Goal: Navigation & Orientation: Find specific page/section

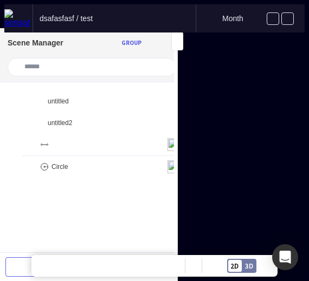
click at [150, 20] on div "dsafasfasf / test" at bounding box center [114, 18] width 162 height 28
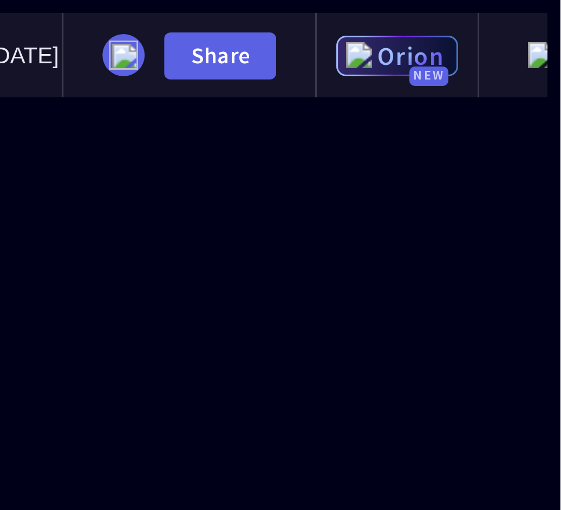
click at [500, 14] on span "Orion" at bounding box center [511, 19] width 23 height 10
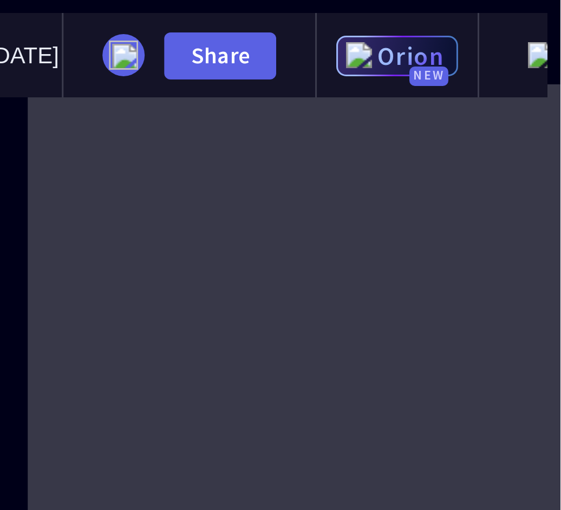
click at [500, 14] on span "Orion" at bounding box center [511, 19] width 23 height 10
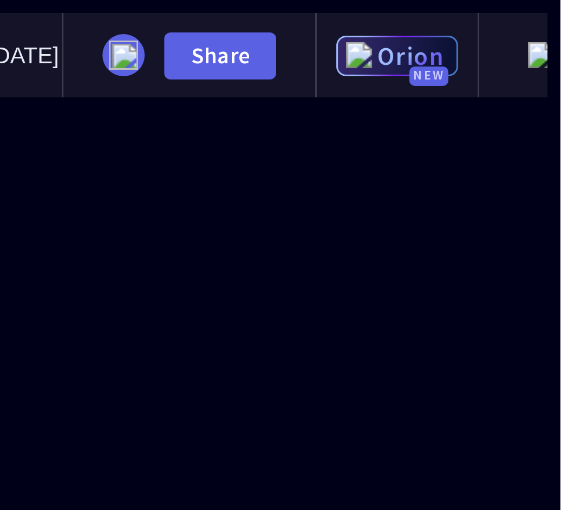
click at [500, 14] on span "Orion" at bounding box center [511, 19] width 23 height 10
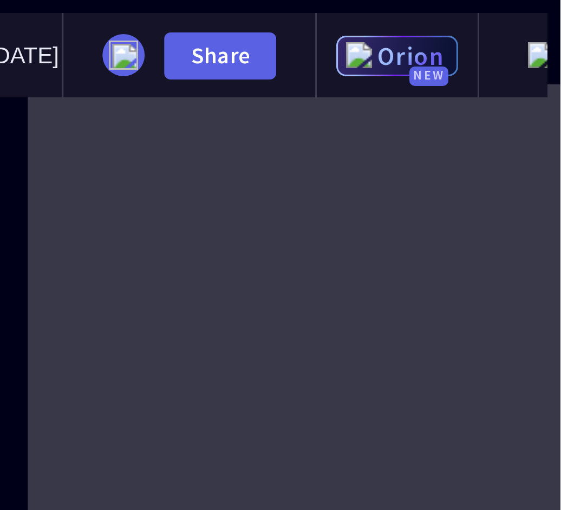
click at [500, 14] on span "Orion" at bounding box center [511, 19] width 23 height 10
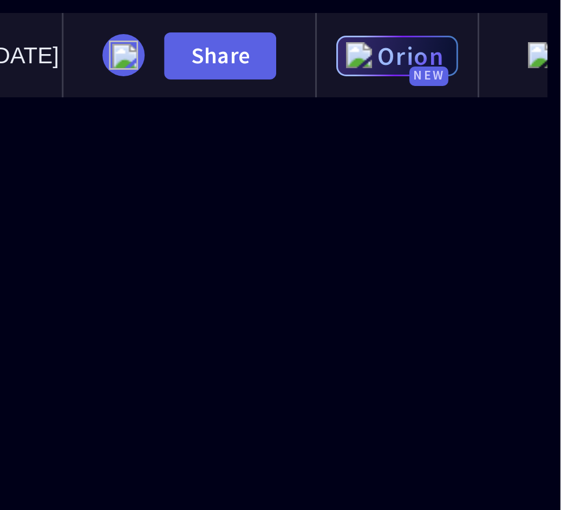
click at [500, 14] on span "Orion" at bounding box center [511, 19] width 23 height 10
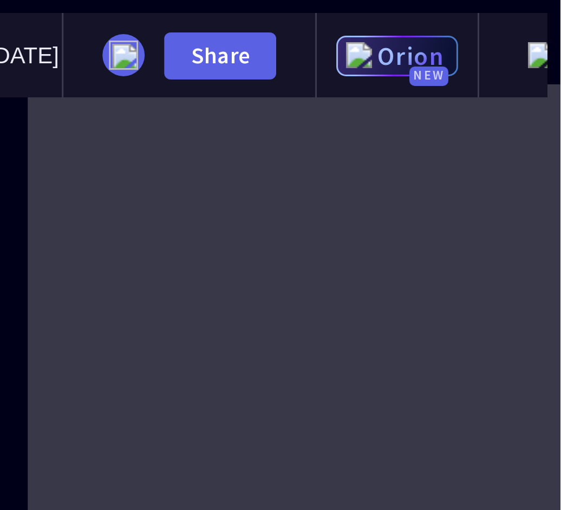
click at [500, 14] on span "Orion" at bounding box center [511, 19] width 23 height 10
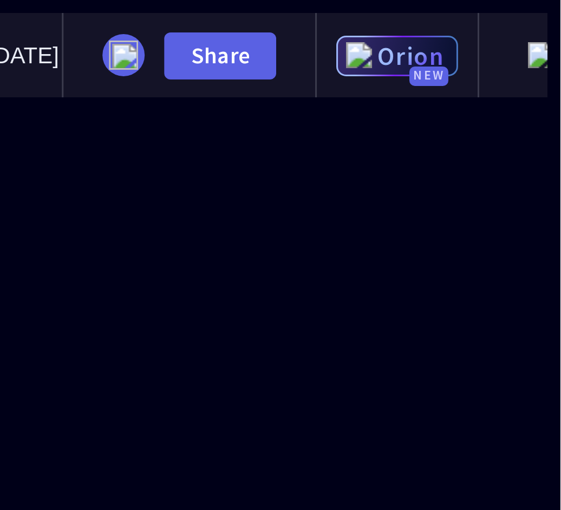
click at [425, 24] on div "Share" at bounding box center [437, 18] width 85 height 28
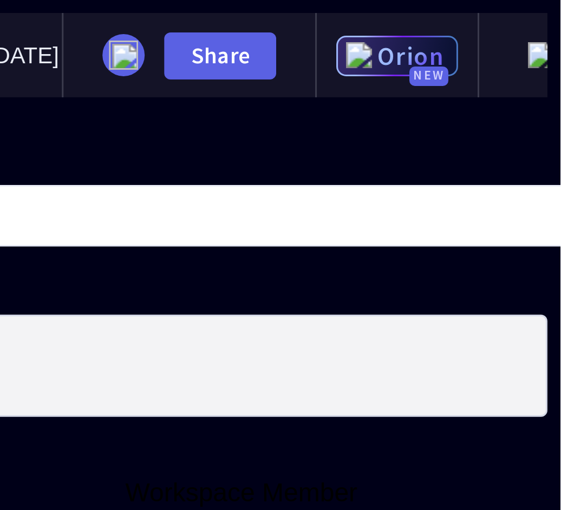
click at [12, 52] on mapp-icon at bounding box center [8, 47] width 8 height 10
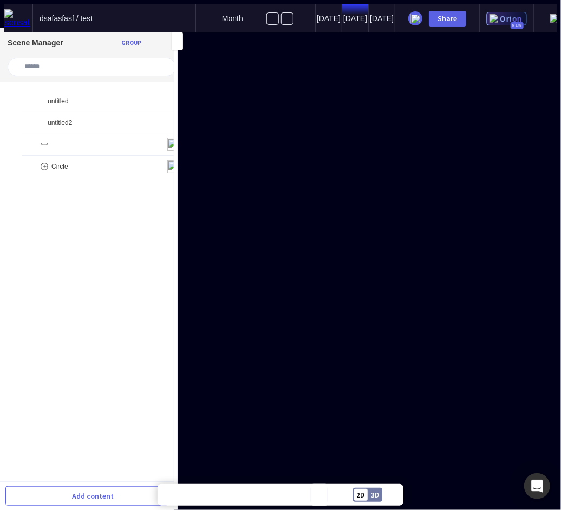
click at [500, 14] on span "Orion" at bounding box center [511, 19] width 23 height 10
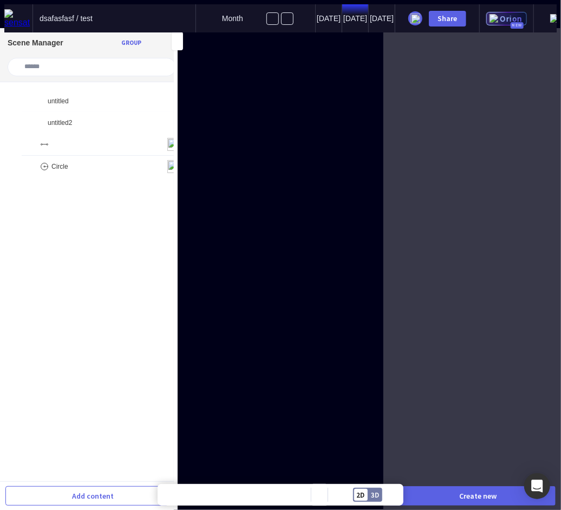
click at [500, 14] on span "Orion" at bounding box center [511, 19] width 23 height 10
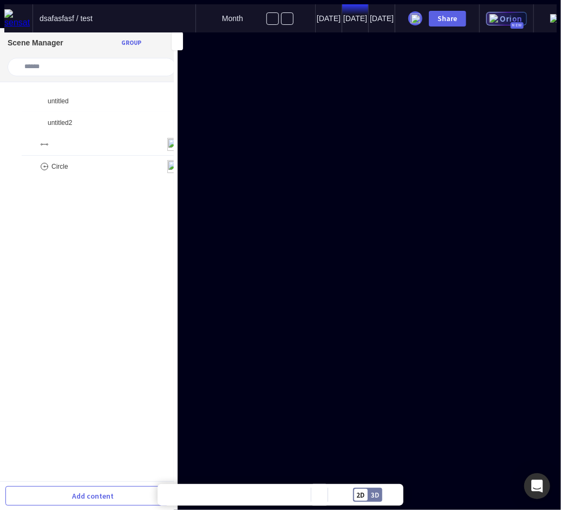
click at [550, 14] on img at bounding box center [554, 18] width 9 height 9
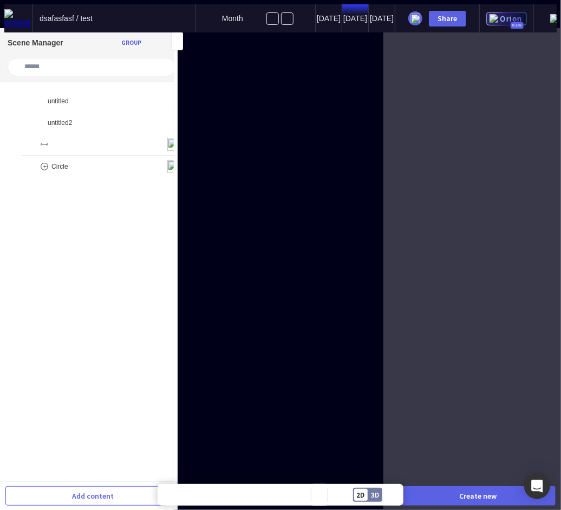
click at [550, 14] on img at bounding box center [554, 18] width 9 height 9
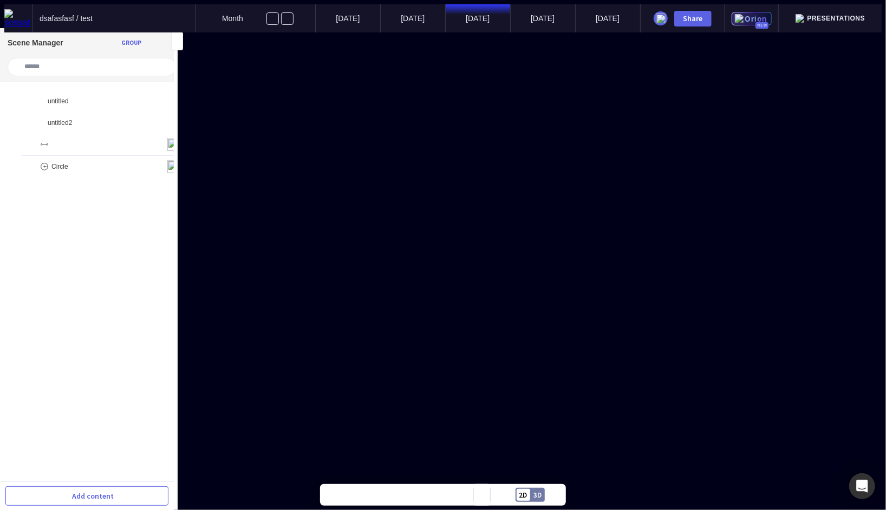
click at [560, 14] on span "Orion" at bounding box center [756, 19] width 23 height 10
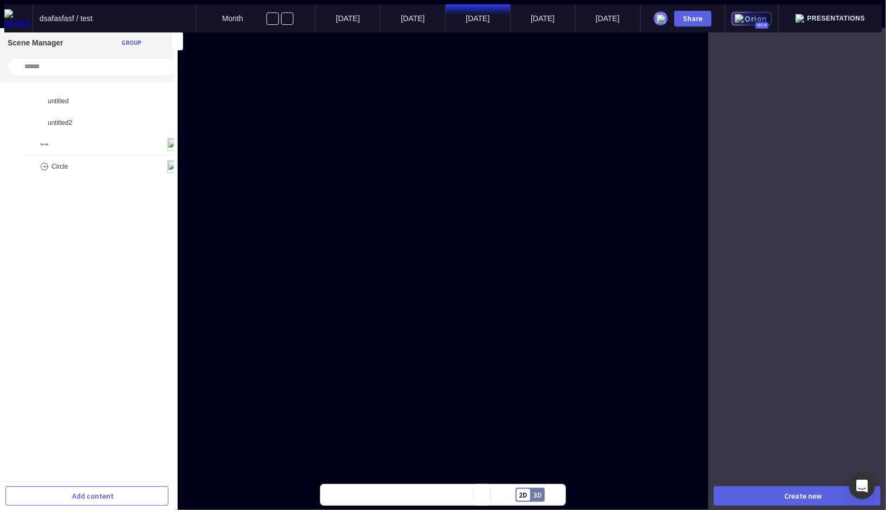
click at [560, 14] on span "Orion" at bounding box center [756, 19] width 23 height 10
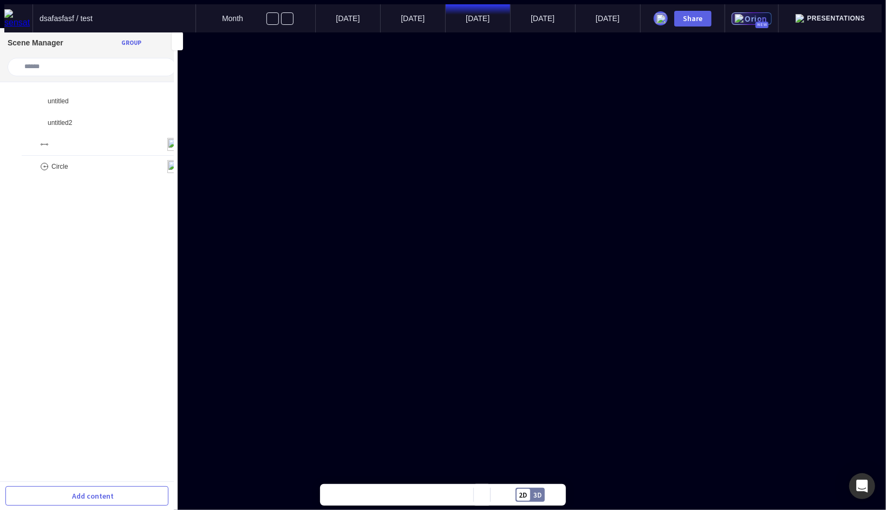
click at [761, 21] on div "Orion New" at bounding box center [751, 18] width 41 height 12
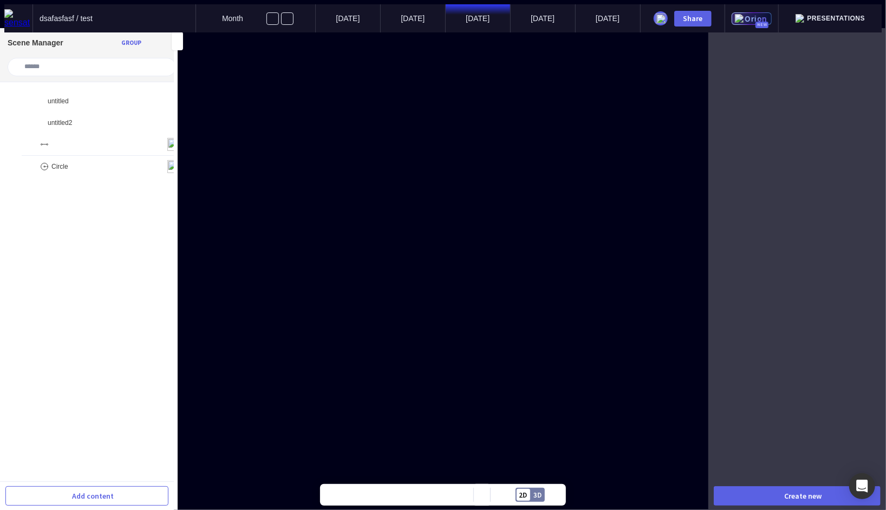
click at [761, 21] on div "Orion New" at bounding box center [751, 18] width 41 height 12
click at [768, 14] on span "Orion" at bounding box center [756, 19] width 23 height 10
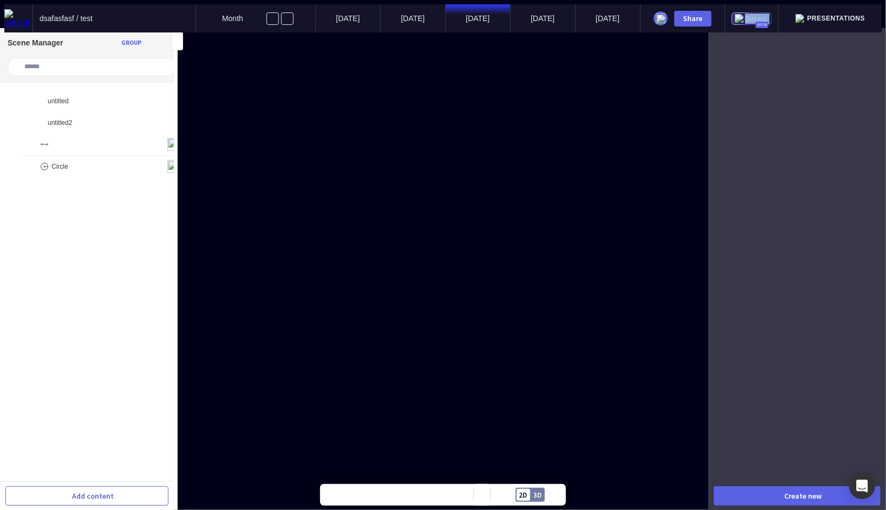
click at [768, 14] on span "Orion" at bounding box center [756, 19] width 23 height 10
click at [752, 15] on div "Orion New" at bounding box center [751, 18] width 41 height 12
click at [749, 15] on div "Orion New" at bounding box center [752, 18] width 54 height 28
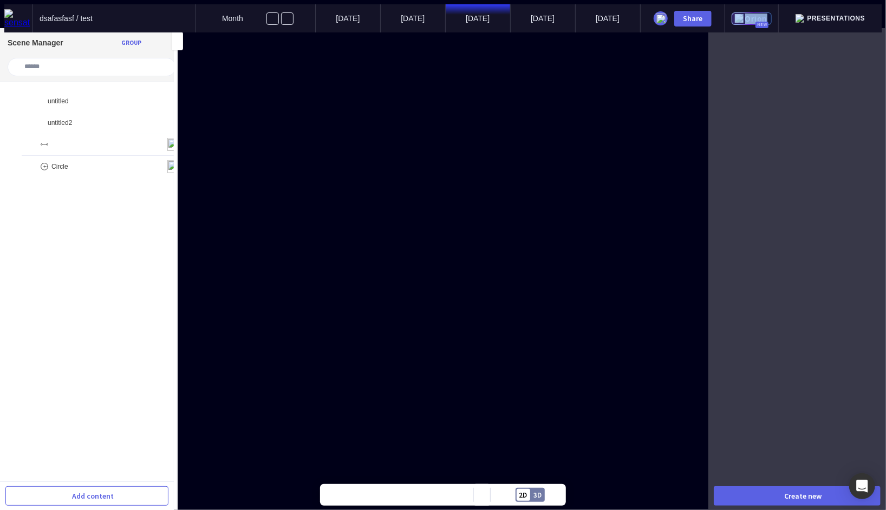
click at [749, 15] on div "Orion New" at bounding box center [752, 18] width 54 height 28
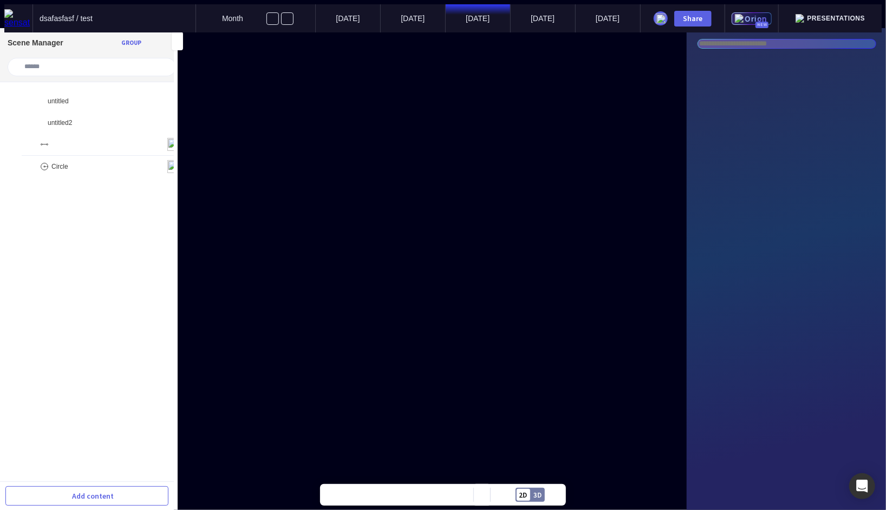
click at [744, 44] on input "text" at bounding box center [787, 44] width 178 height 9
click at [746, 62] on mapp-orion-search at bounding box center [785, 269] width 199 height 482
click at [771, 50] on input "text" at bounding box center [787, 46] width 178 height 13
click at [767, 63] on mapp-orion-search at bounding box center [785, 269] width 199 height 482
click at [767, 73] on mapp-orion-search at bounding box center [785, 269] width 199 height 482
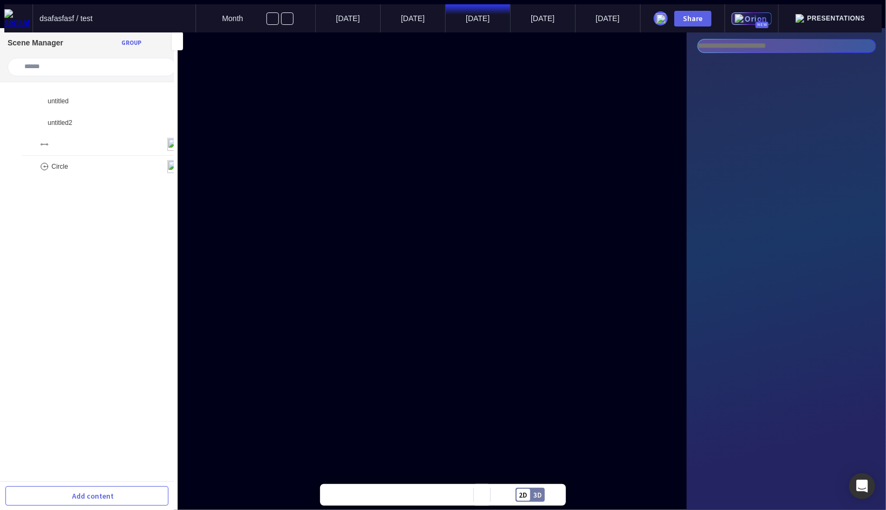
click at [783, 47] on input "text" at bounding box center [787, 46] width 178 height 13
